Goal: Transaction & Acquisition: Purchase product/service

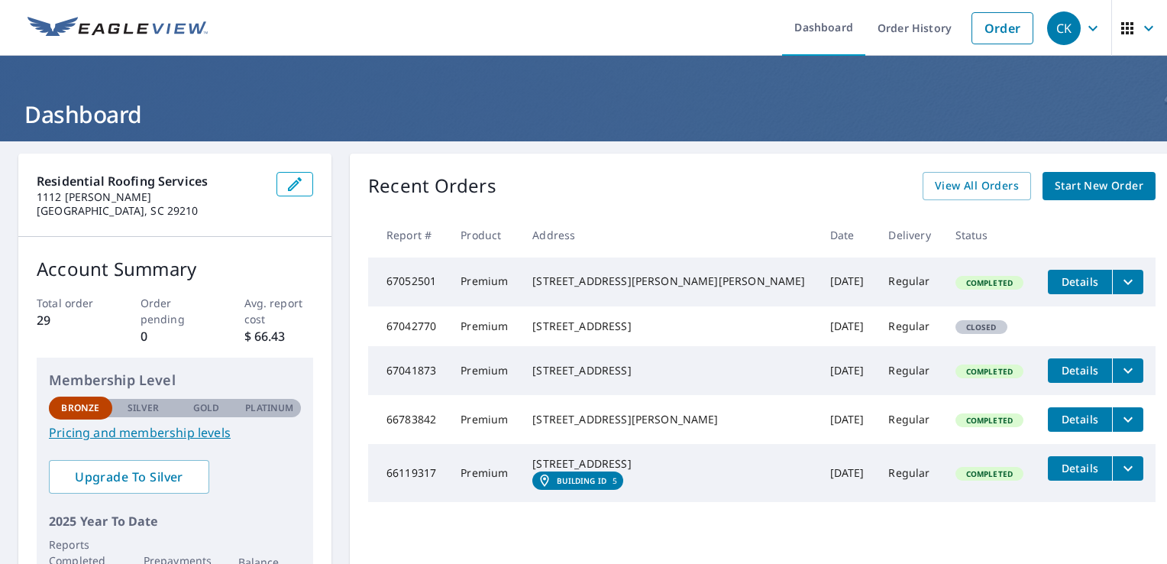
click at [1123, 30] on icon "button" at bounding box center [1128, 28] width 18 height 18
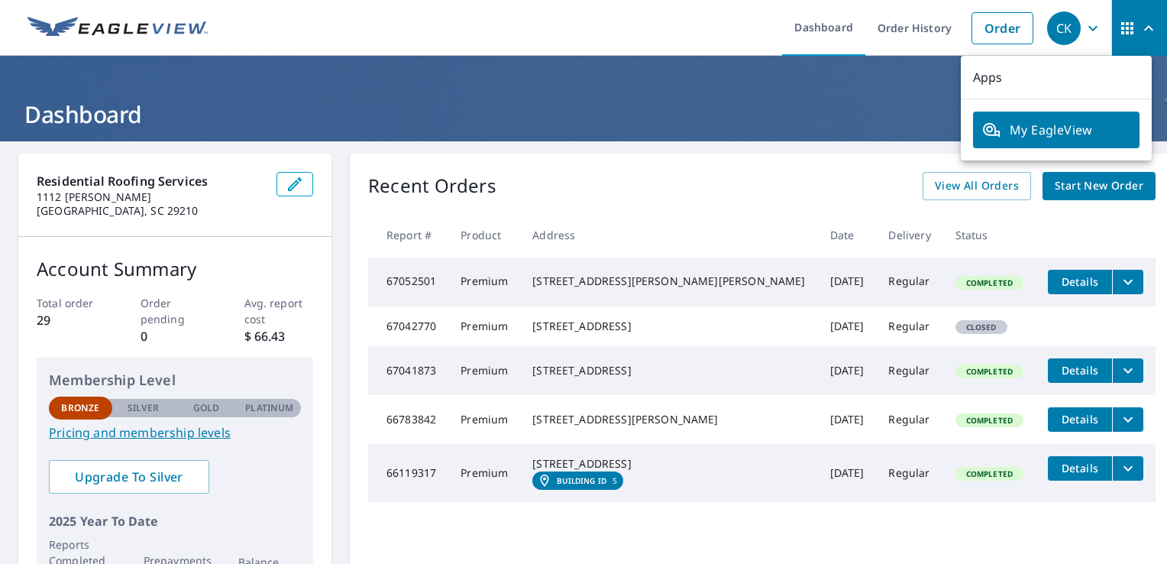
click at [1123, 30] on icon "button" at bounding box center [1128, 28] width 18 height 18
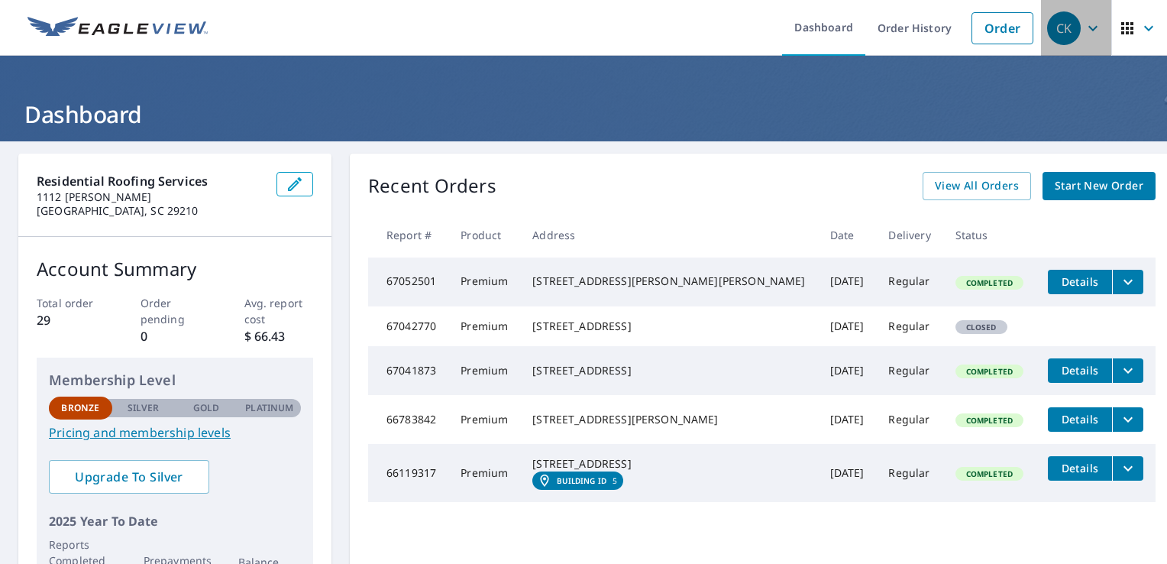
click at [1084, 24] on icon "button" at bounding box center [1093, 28] width 18 height 18
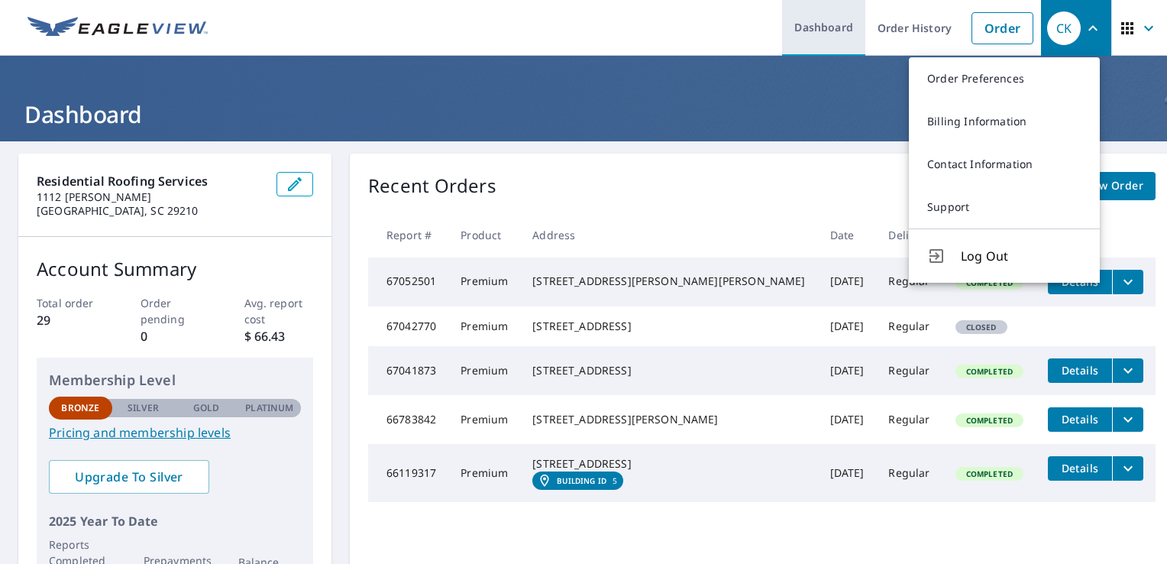
click at [853, 23] on link "Dashboard" at bounding box center [823, 28] width 83 height 56
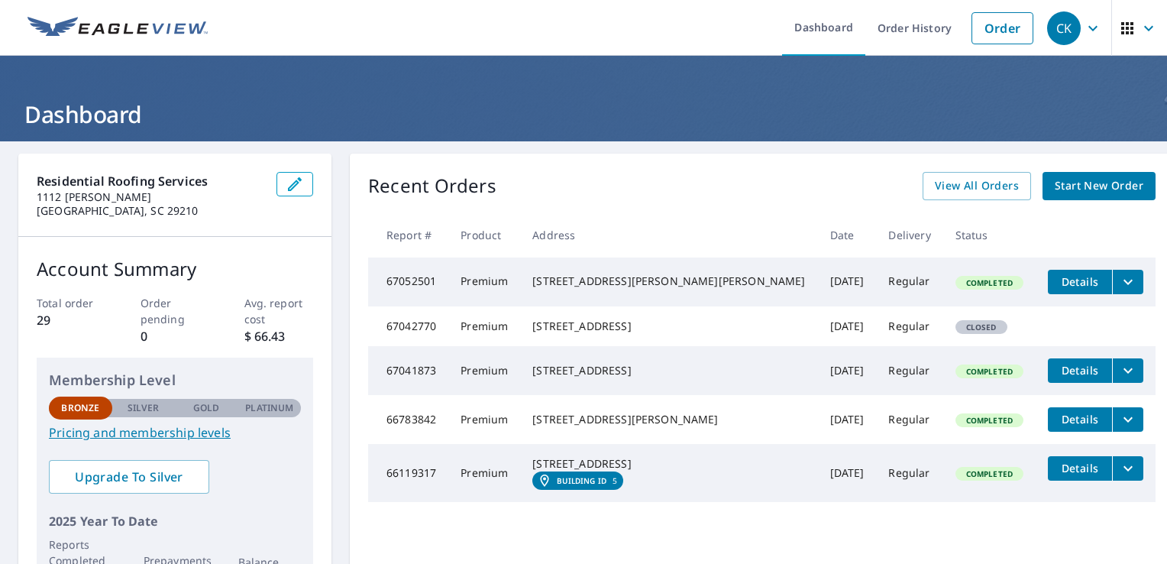
click at [1084, 37] on span "CK" at bounding box center [1077, 28] width 58 height 37
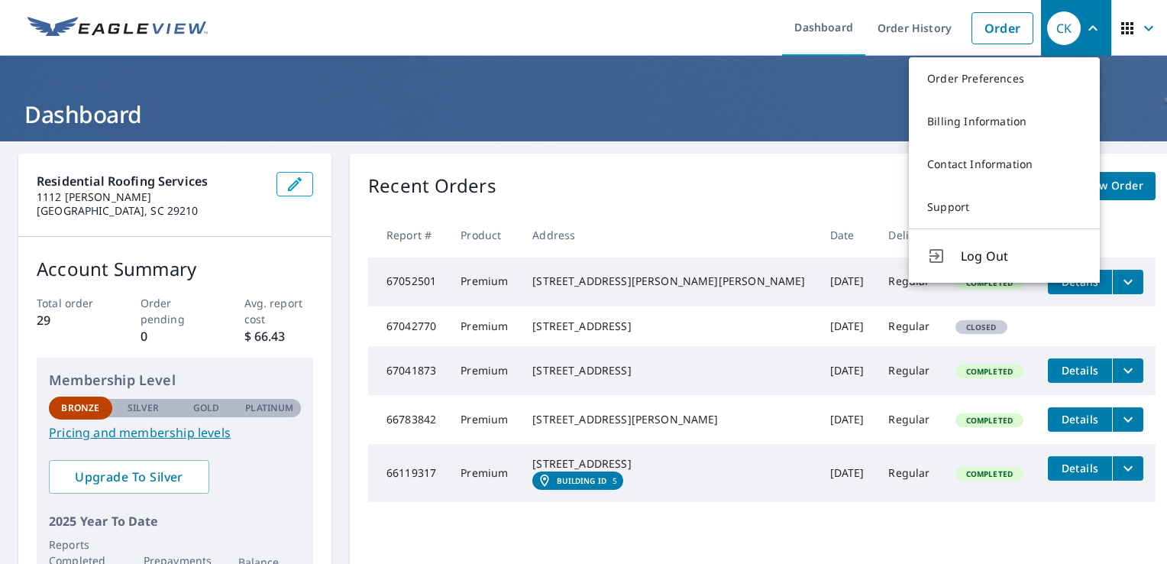
click at [1084, 37] on span "CK" at bounding box center [1077, 28] width 58 height 37
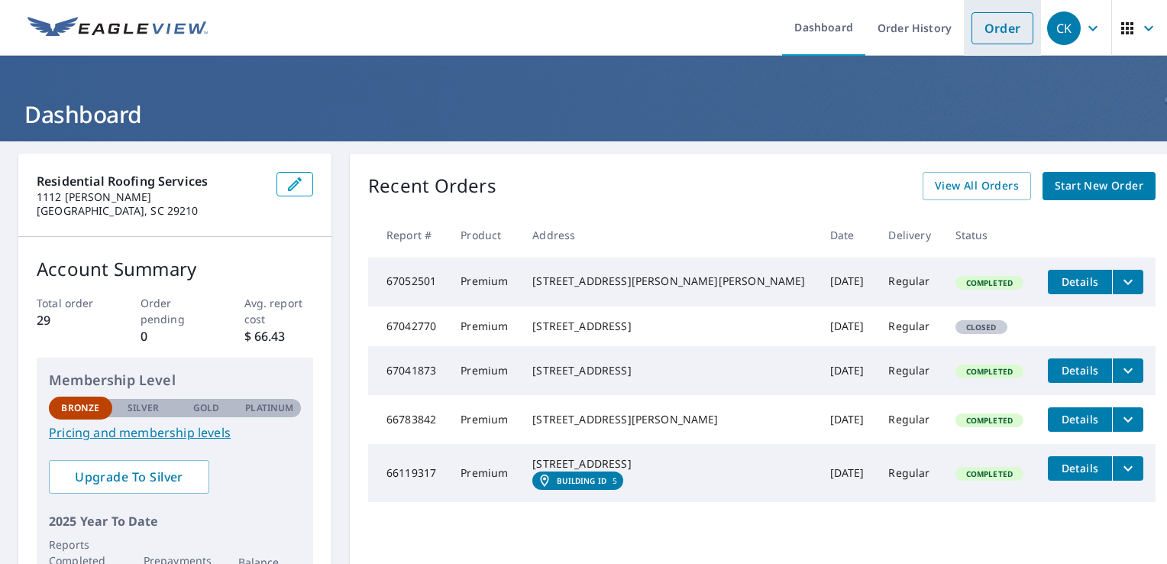
click at [1006, 34] on link "Order" at bounding box center [1003, 28] width 62 height 32
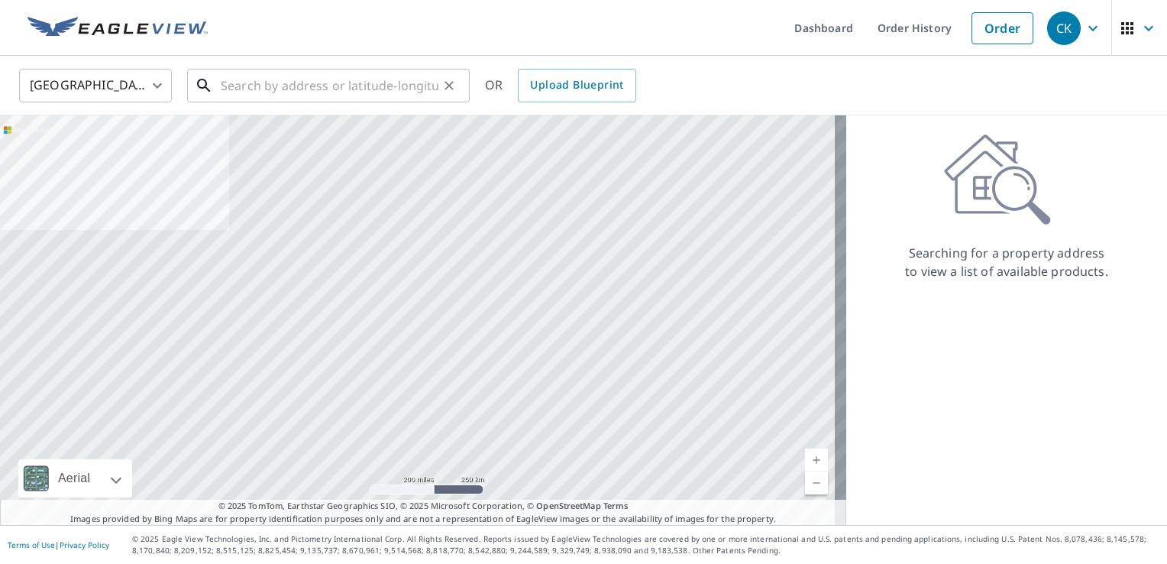
click at [288, 89] on input "text" at bounding box center [330, 85] width 218 height 43
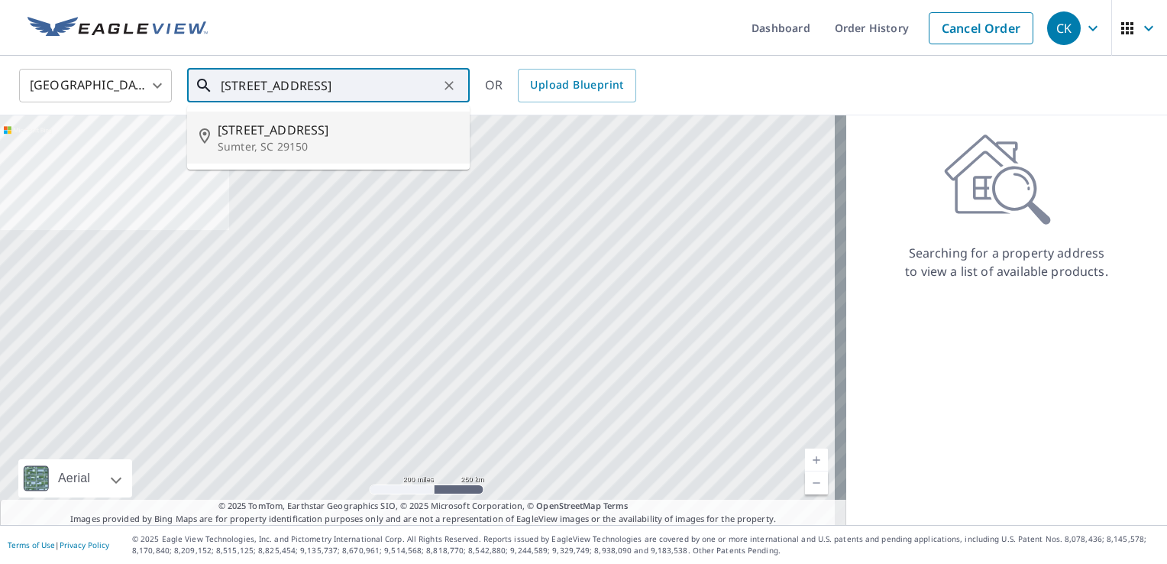
click at [290, 123] on span "[STREET_ADDRESS]" at bounding box center [338, 130] width 240 height 18
type input "[STREET_ADDRESS][PERSON_NAME]"
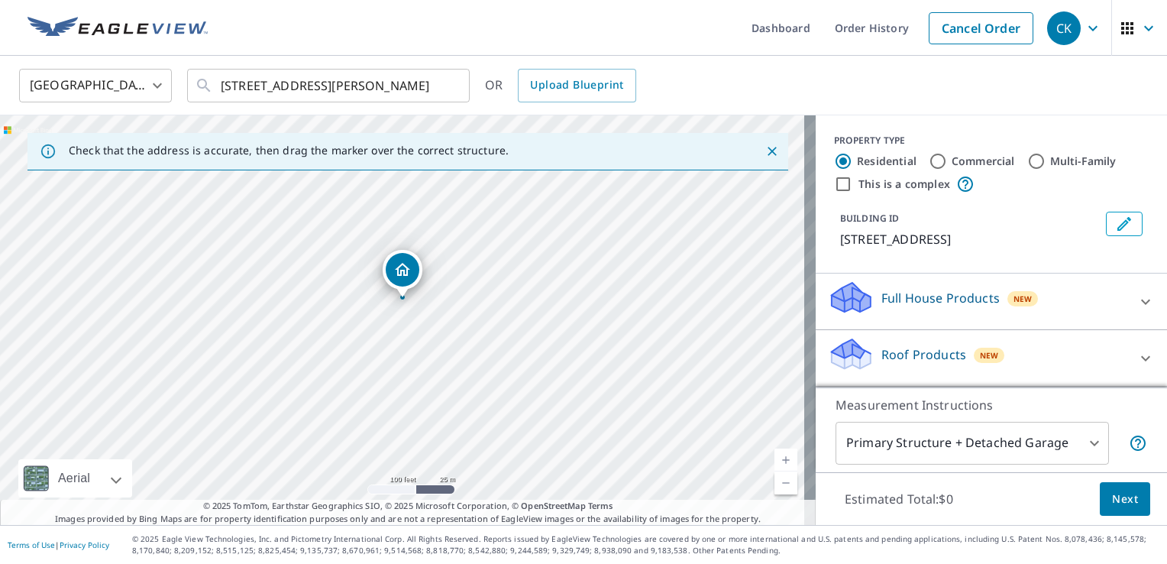
scroll to position [111, 0]
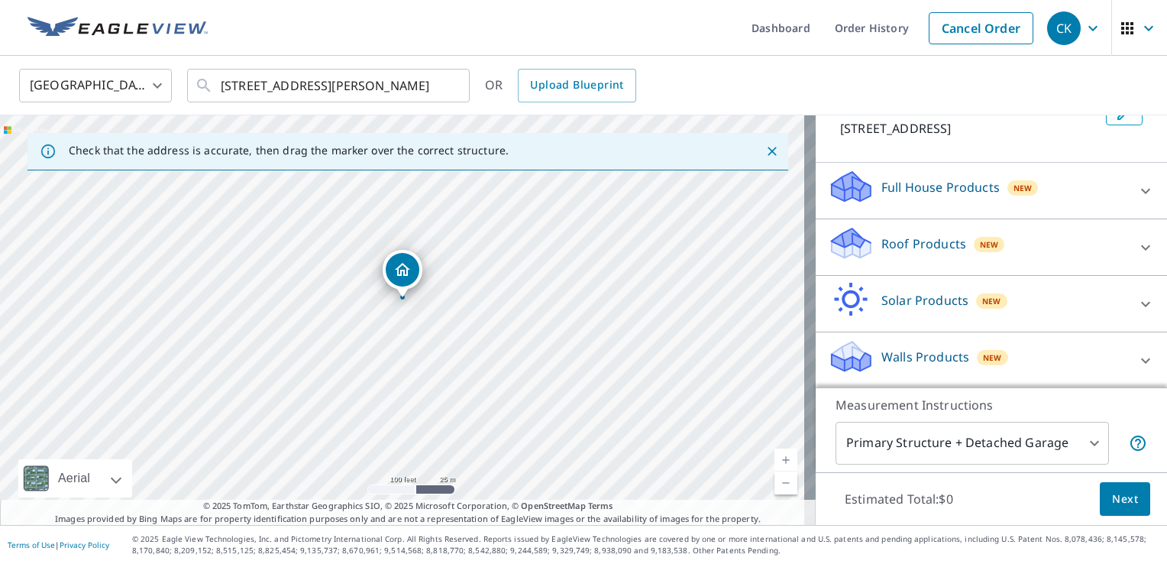
click at [1141, 247] on icon at bounding box center [1145, 246] width 9 height 5
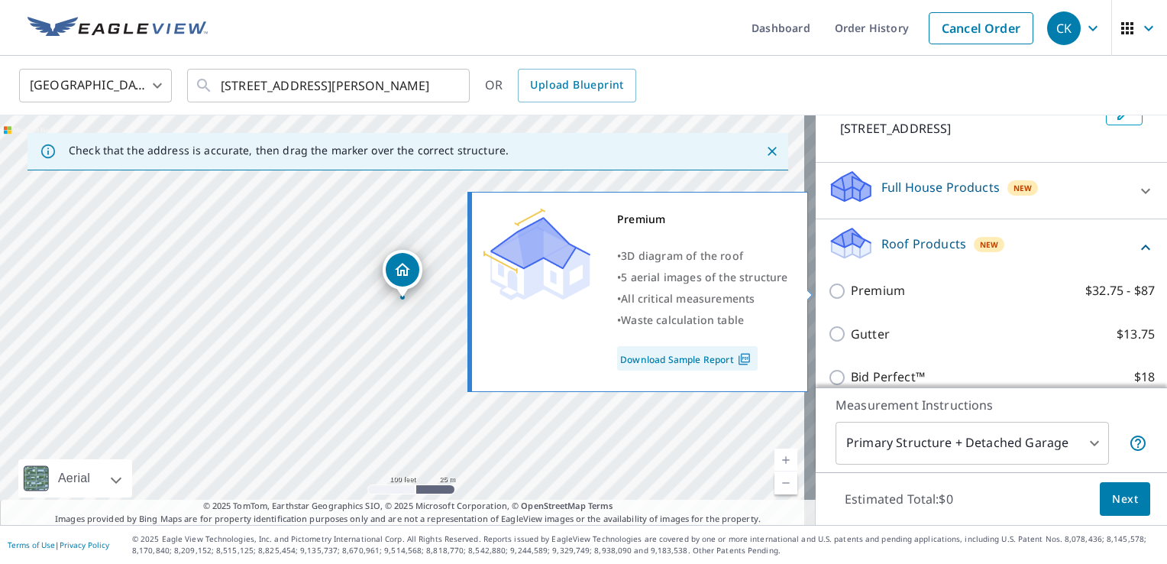
click at [861, 290] on p "Premium" at bounding box center [878, 290] width 54 height 19
click at [851, 290] on input "Premium $32.75 - $87" at bounding box center [839, 291] width 23 height 18
checkbox input "true"
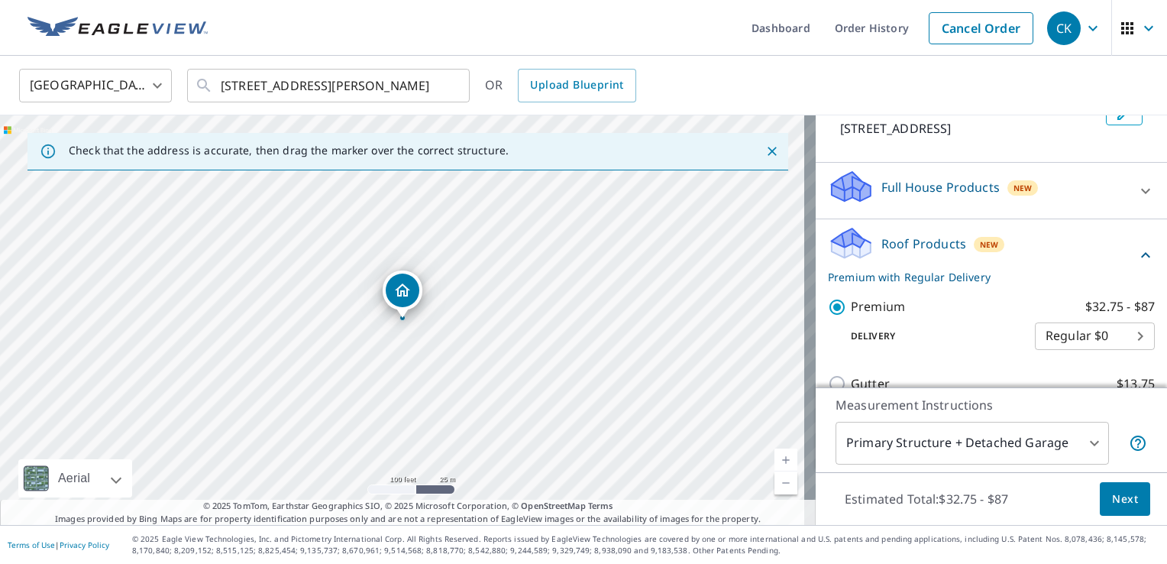
scroll to position [290, 0]
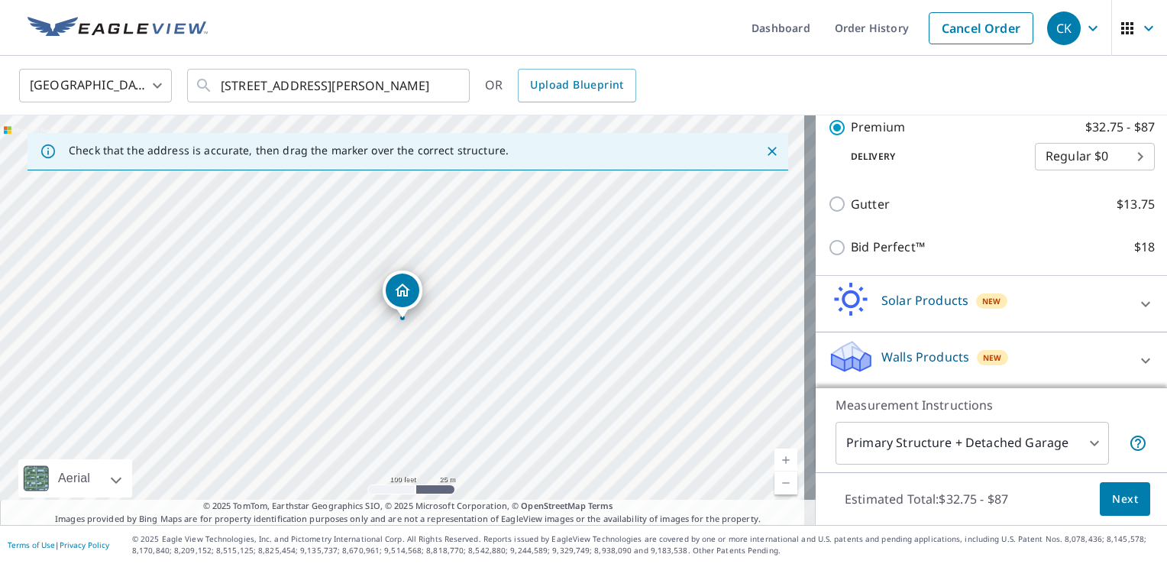
click at [1112, 490] on span "Next" at bounding box center [1125, 499] width 26 height 19
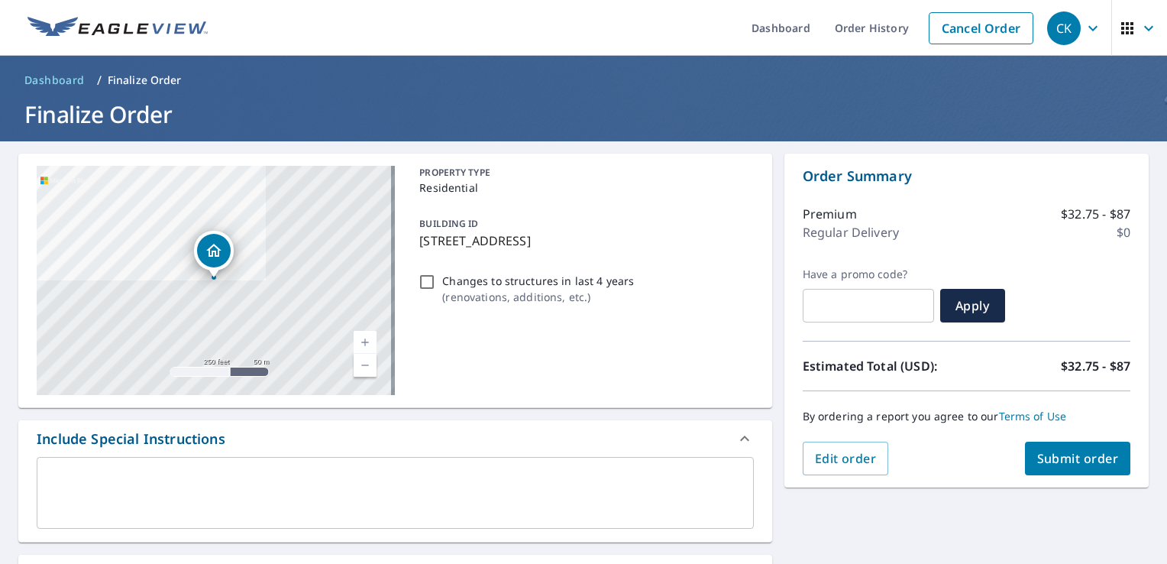
click at [1051, 465] on span "Submit order" at bounding box center [1079, 458] width 82 height 17
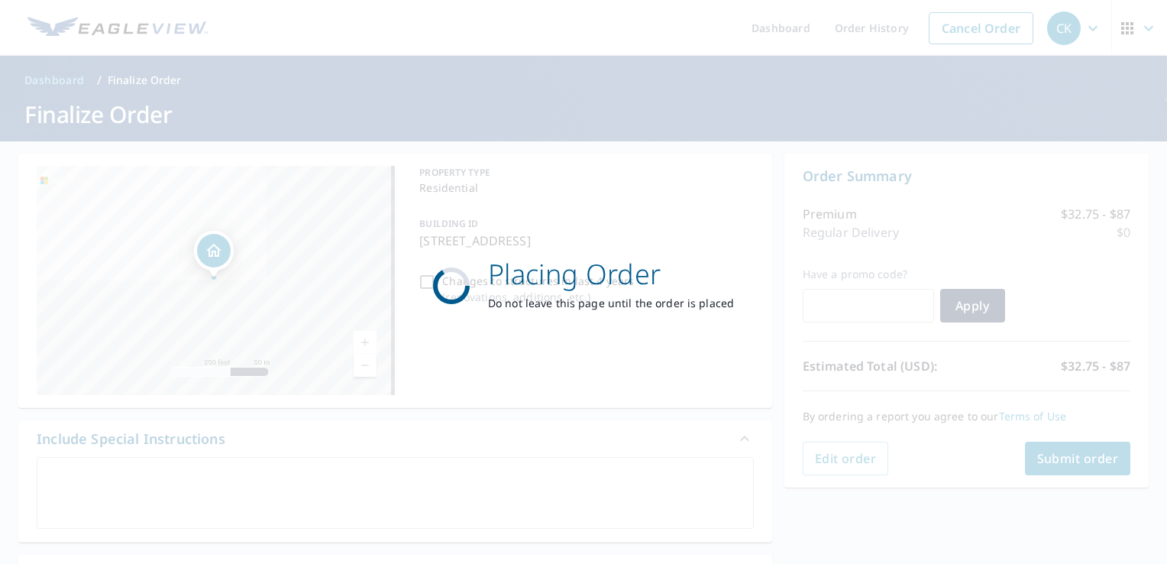
click at [1051, 465] on div "Placing Order Do not leave this page until the order is placed" at bounding box center [583, 282] width 1167 height 564
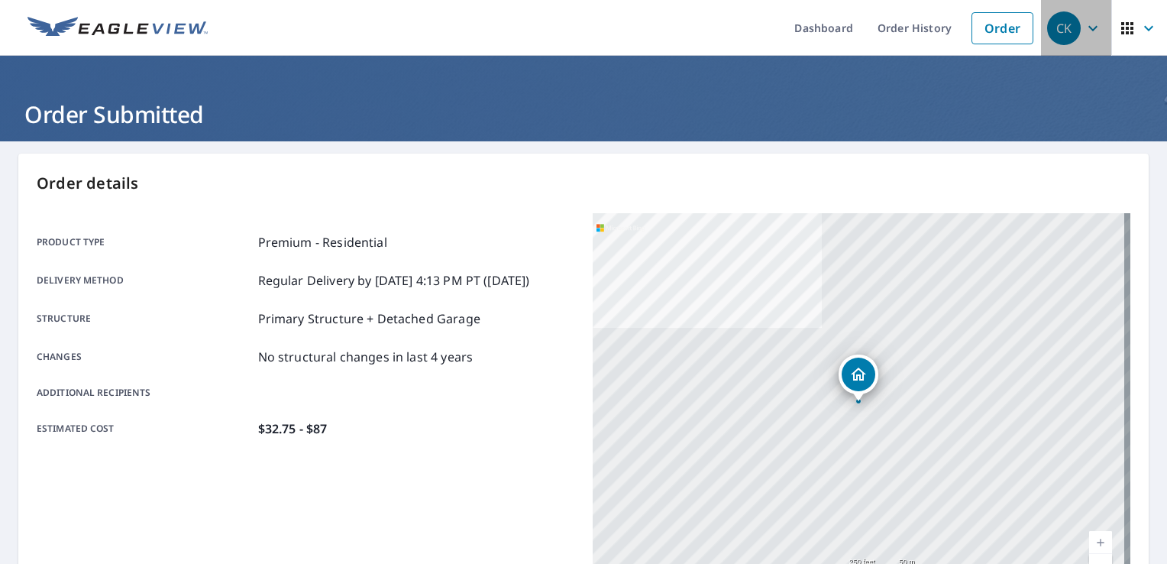
click at [1093, 35] on span "CK" at bounding box center [1077, 28] width 58 height 37
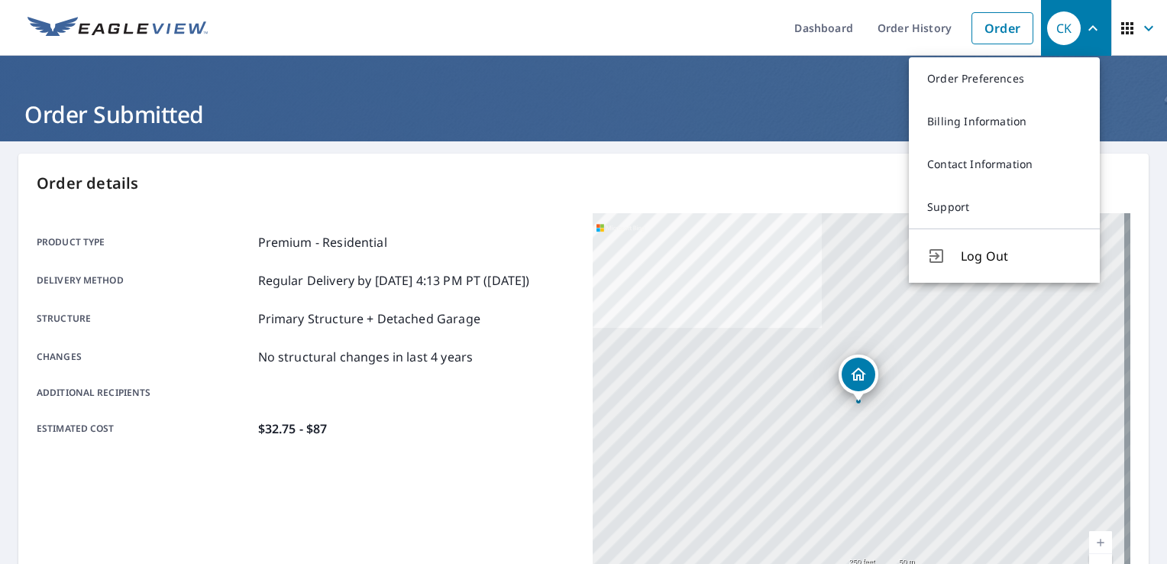
click at [863, 173] on p "Order details" at bounding box center [584, 183] width 1094 height 23
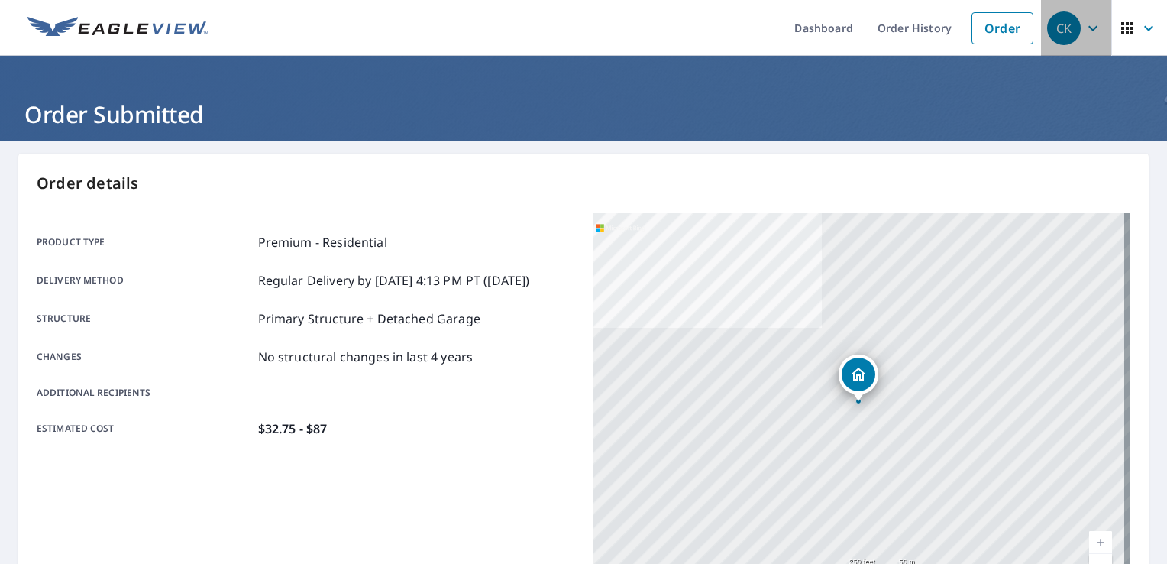
click at [1068, 48] on button "CK" at bounding box center [1076, 28] width 70 height 56
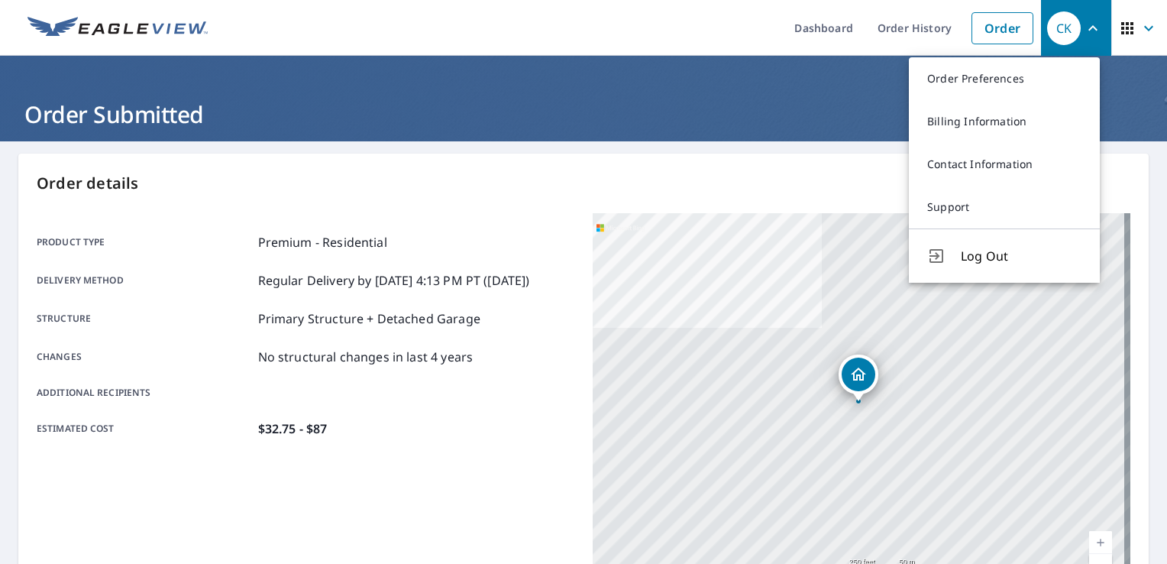
click at [850, 182] on p "Order details" at bounding box center [584, 183] width 1094 height 23
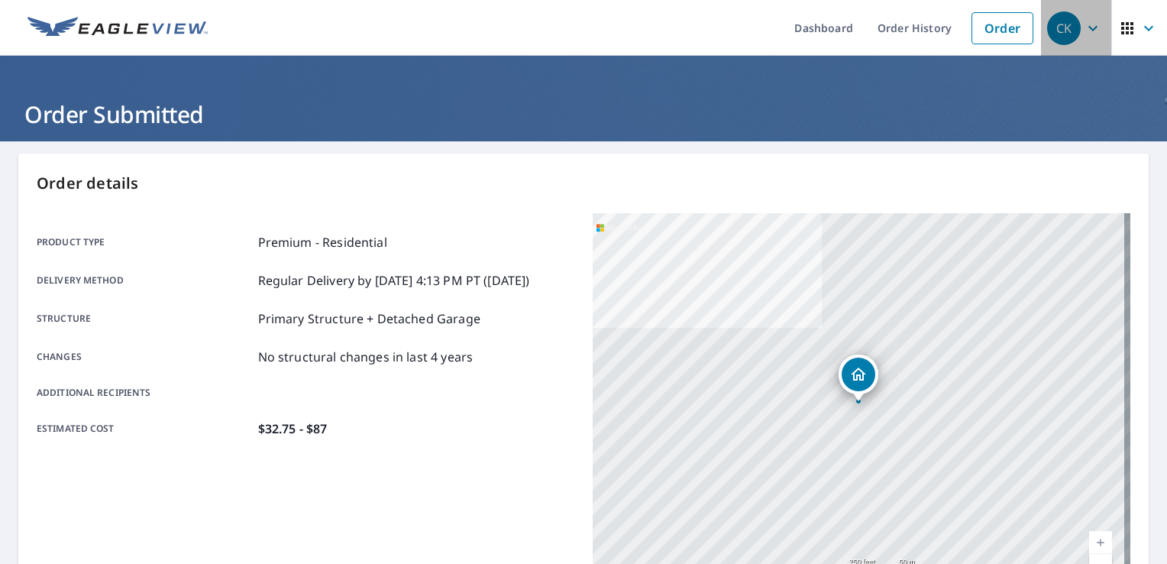
click at [1096, 35] on button "CK" at bounding box center [1076, 28] width 70 height 56
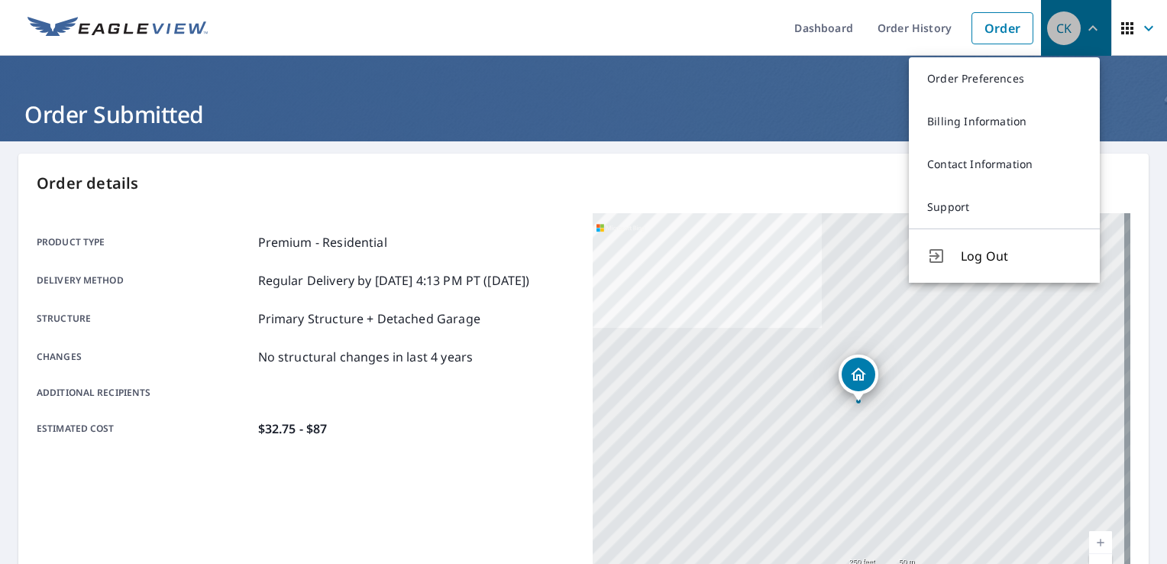
click at [1096, 35] on button "CK" at bounding box center [1076, 28] width 70 height 56
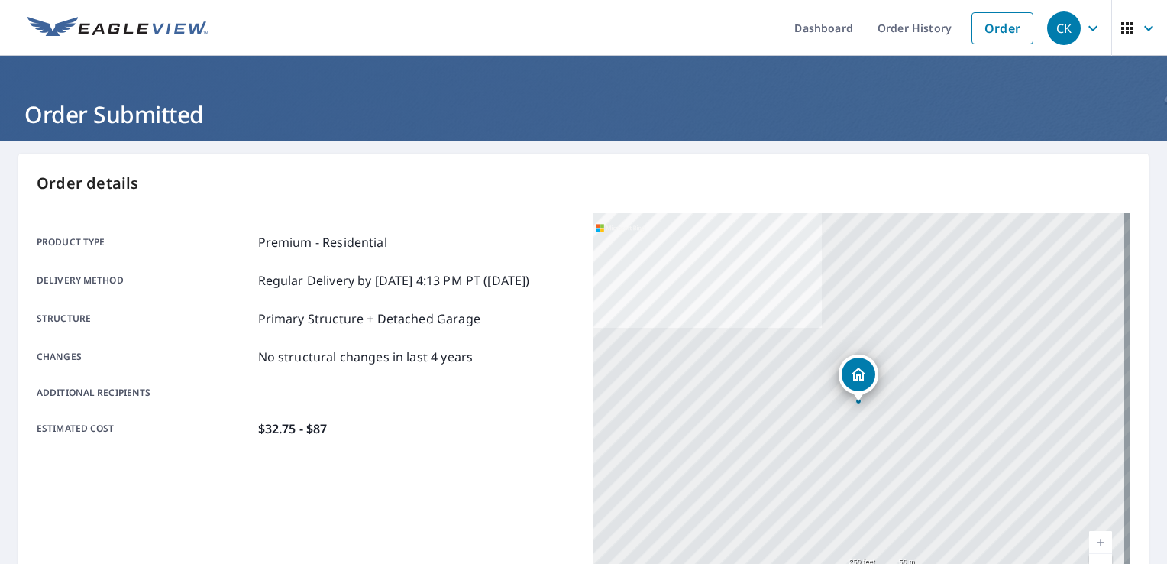
click at [1094, 8] on button "CK" at bounding box center [1076, 28] width 70 height 56
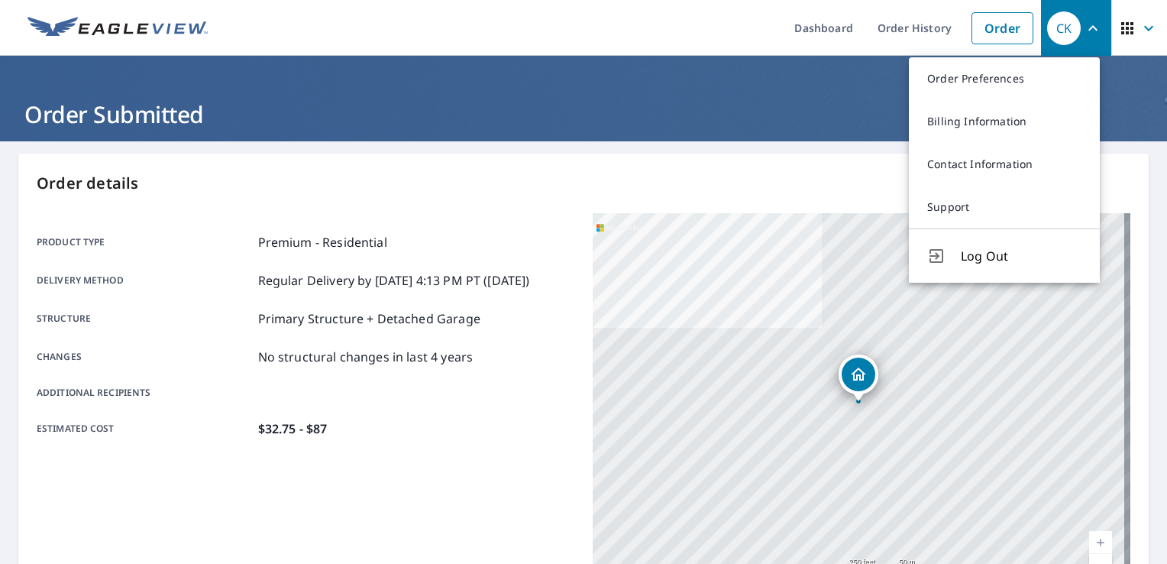
click at [1074, 47] on button "CK" at bounding box center [1076, 28] width 70 height 56
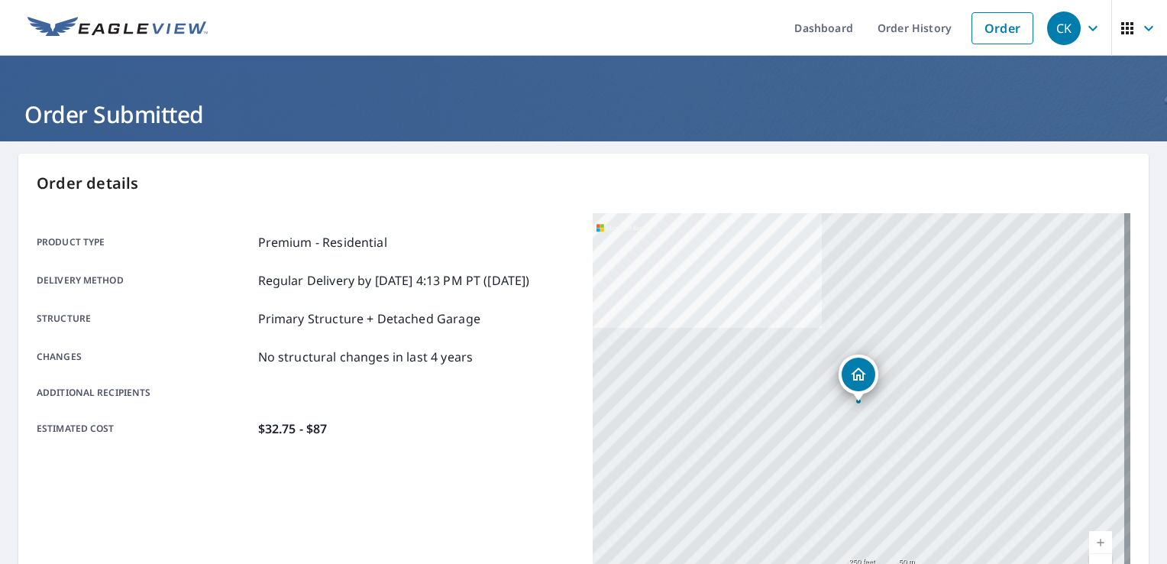
click at [1074, 47] on button "CK" at bounding box center [1076, 28] width 70 height 56
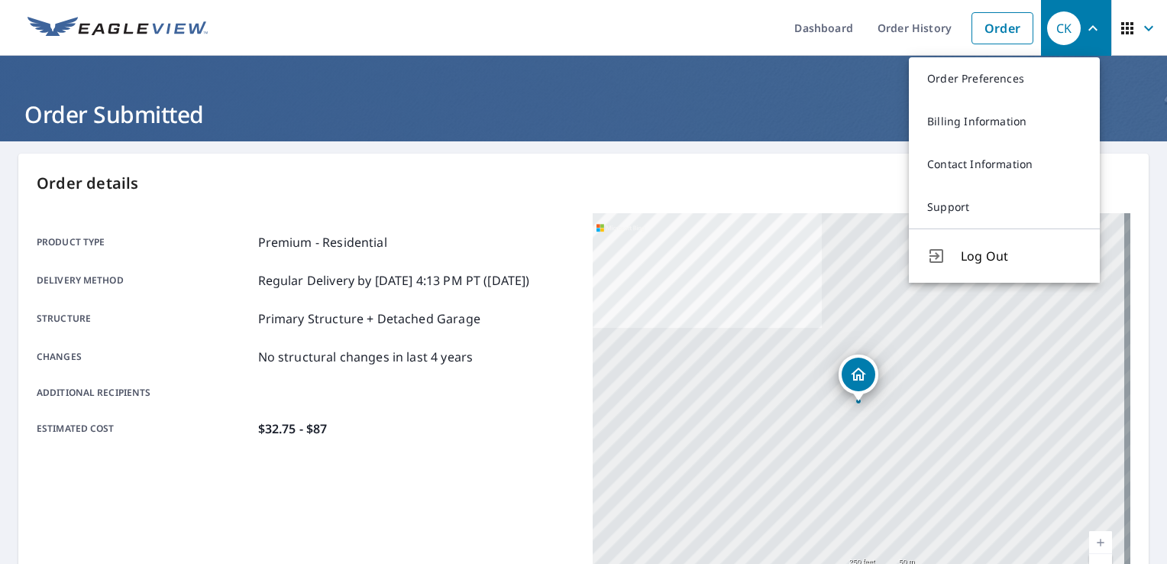
click at [859, 199] on div "Order details Product type Premium - Residential Delivery method Regular Delive…" at bounding box center [583, 501] width 1131 height 695
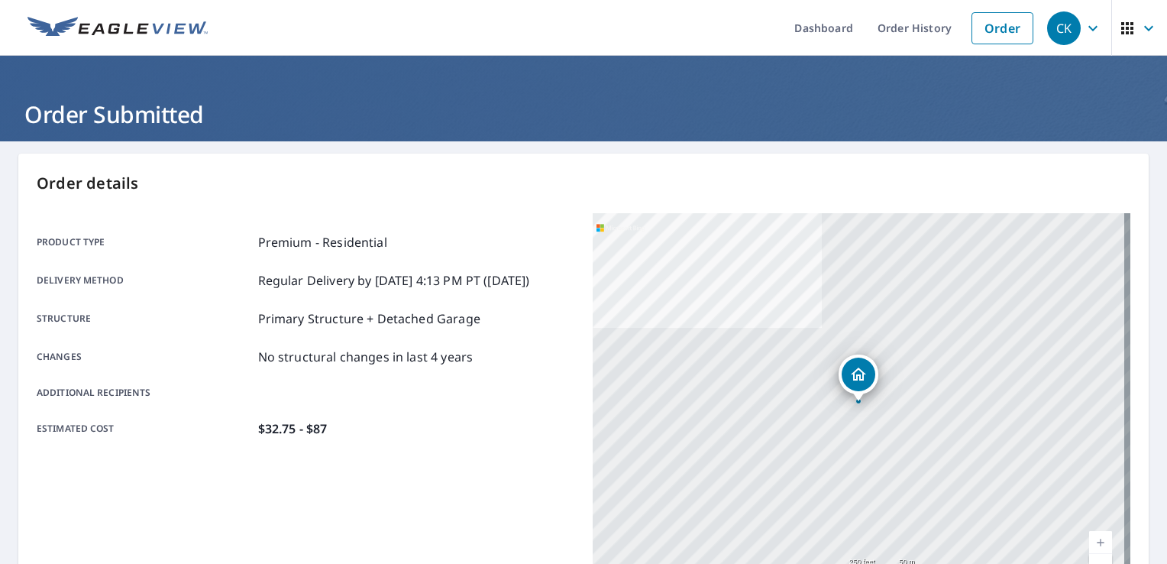
click at [1084, 31] on icon "button" at bounding box center [1093, 28] width 18 height 18
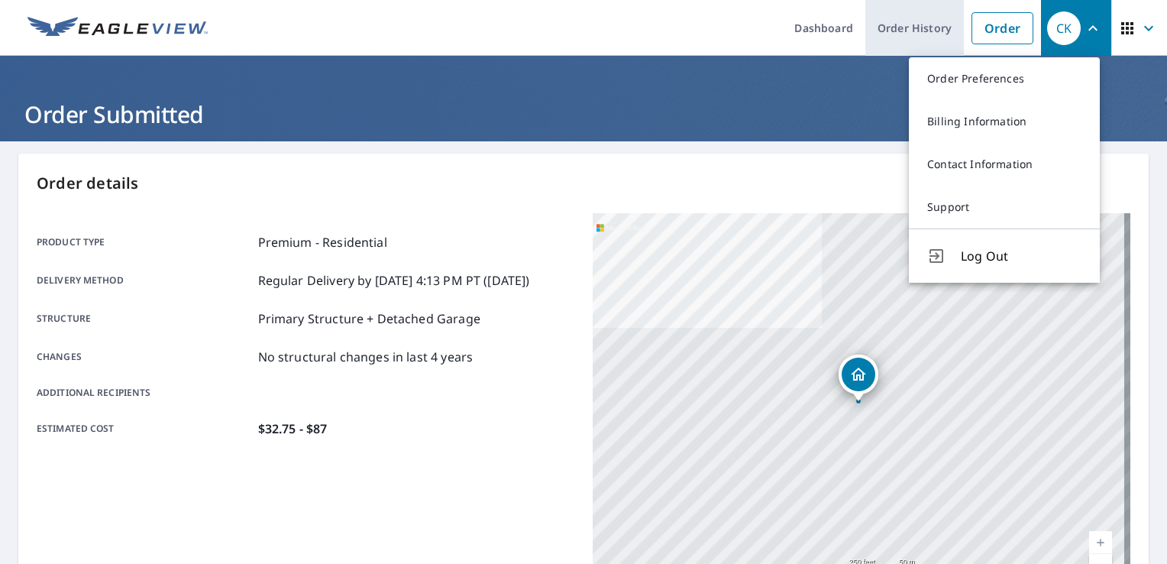
click at [905, 23] on link "Order History" at bounding box center [915, 28] width 99 height 56
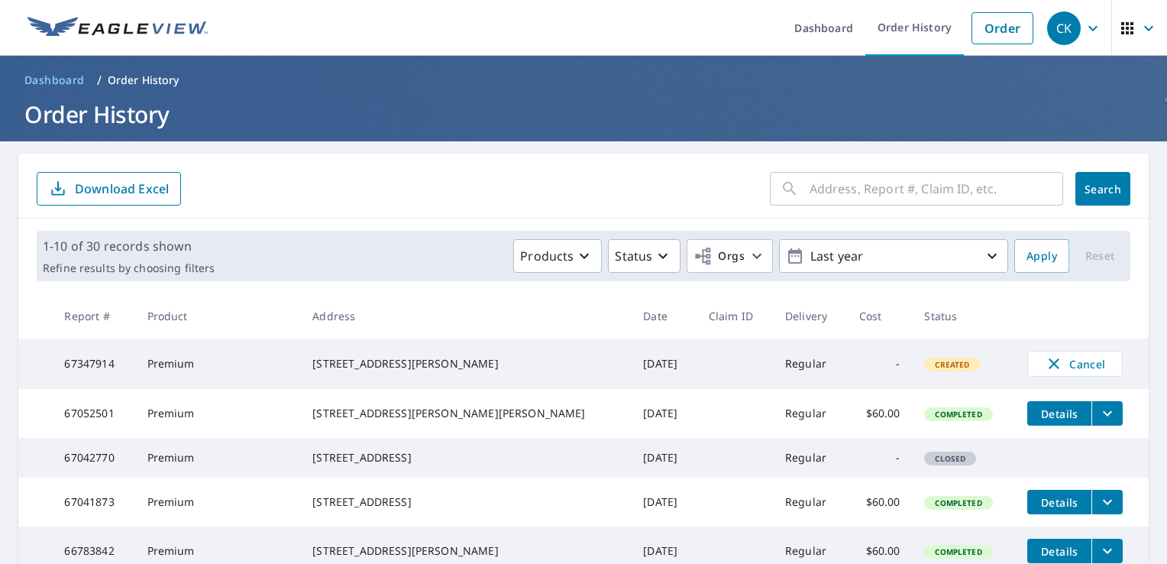
click at [1082, 43] on span "CK" at bounding box center [1077, 28] width 58 height 37
